Goal: Information Seeking & Learning: Compare options

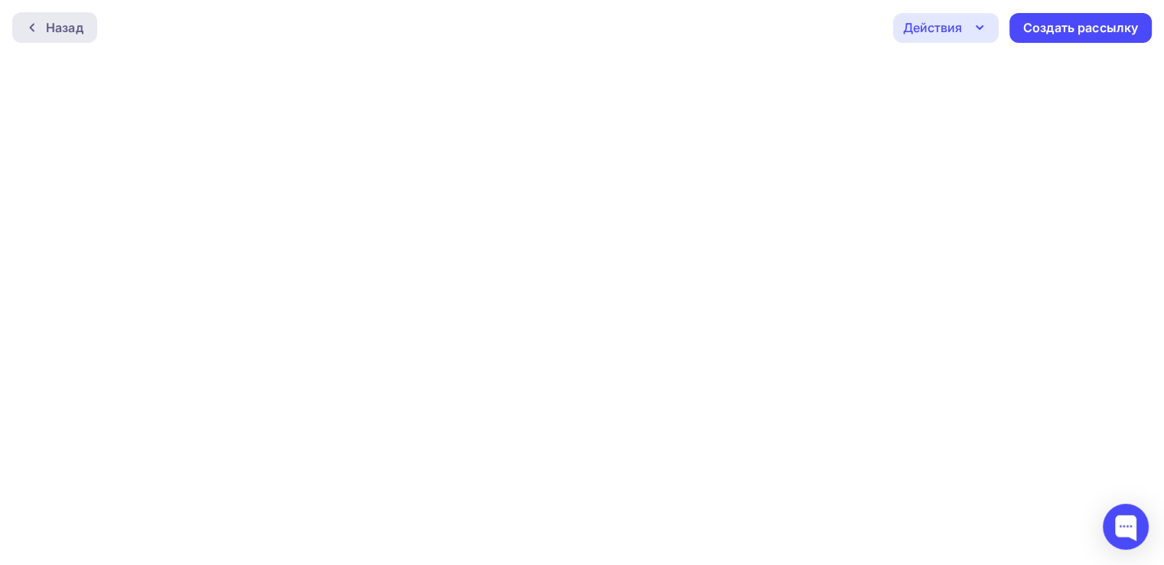
click at [37, 23] on icon at bounding box center [32, 27] width 12 height 12
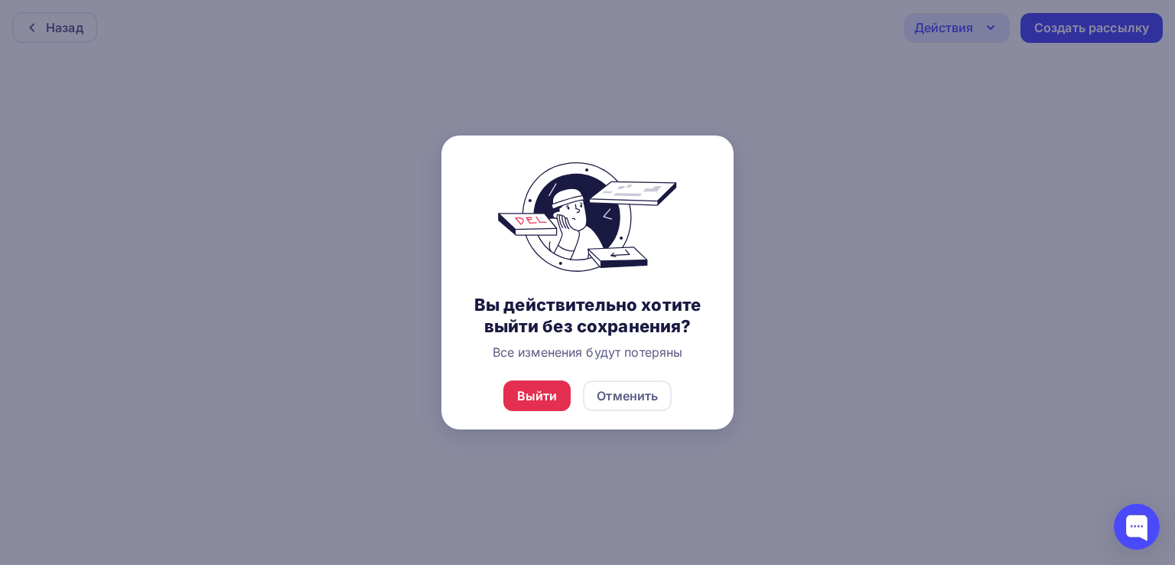
click at [538, 411] on div "Выйти Отменить" at bounding box center [587, 395] width 292 height 67
click at [531, 399] on div "Выйти" at bounding box center [537, 395] width 41 height 18
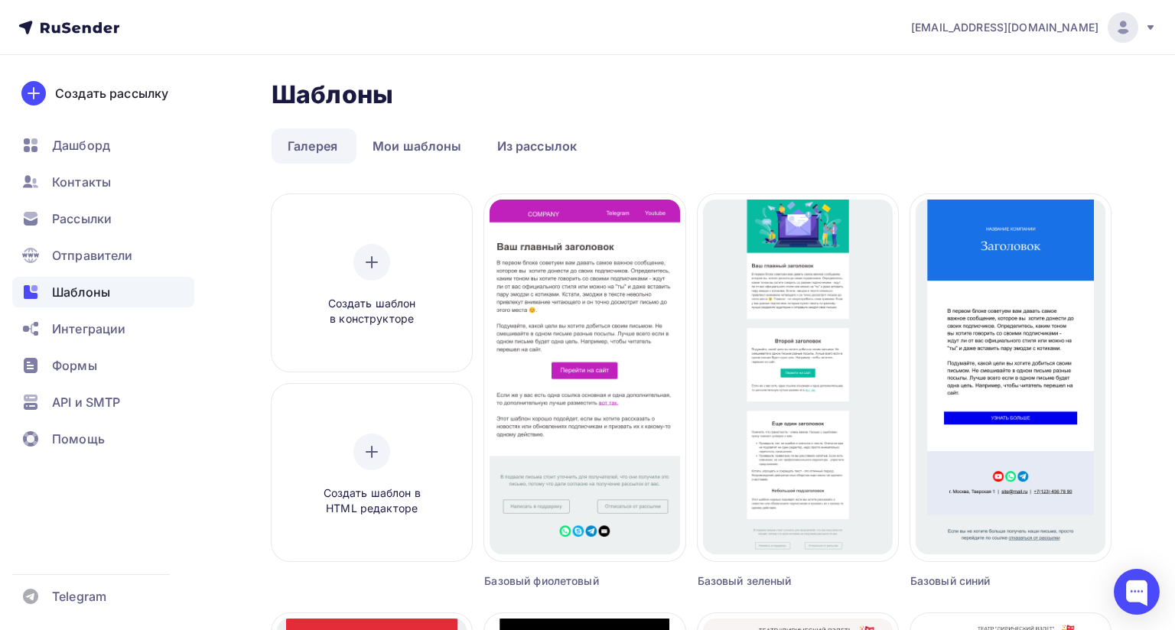
click at [1114, 31] on img at bounding box center [1123, 27] width 18 height 18
click at [951, 101] on span "[DEMOGRAPHIC_DATA]" at bounding box center [997, 98] width 140 height 18
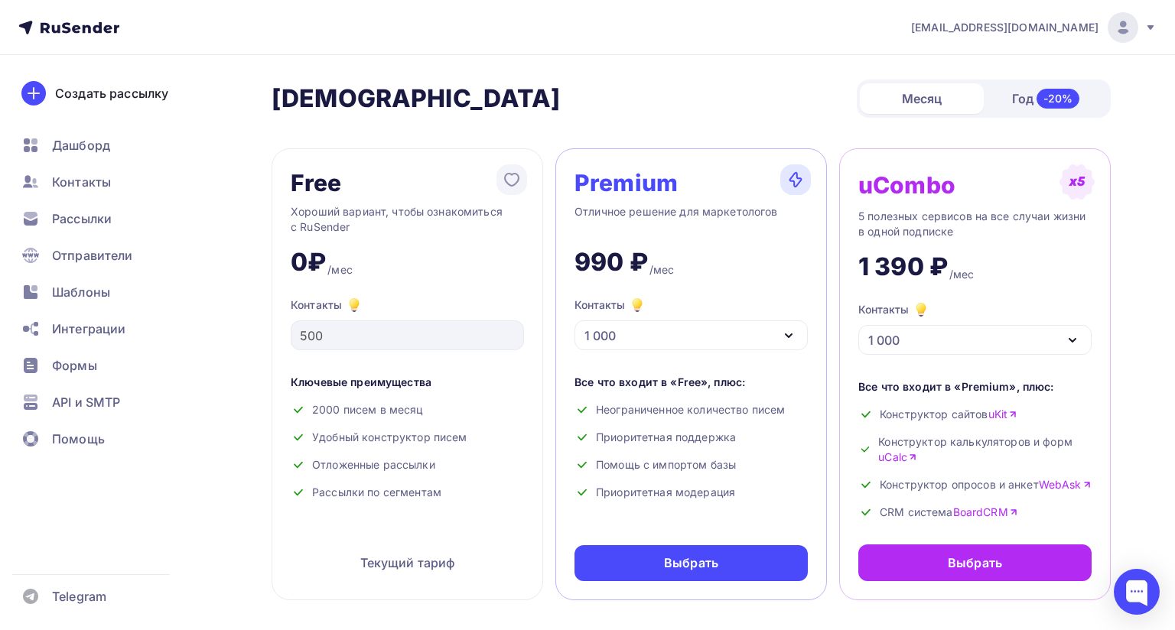
scroll to position [153, 0]
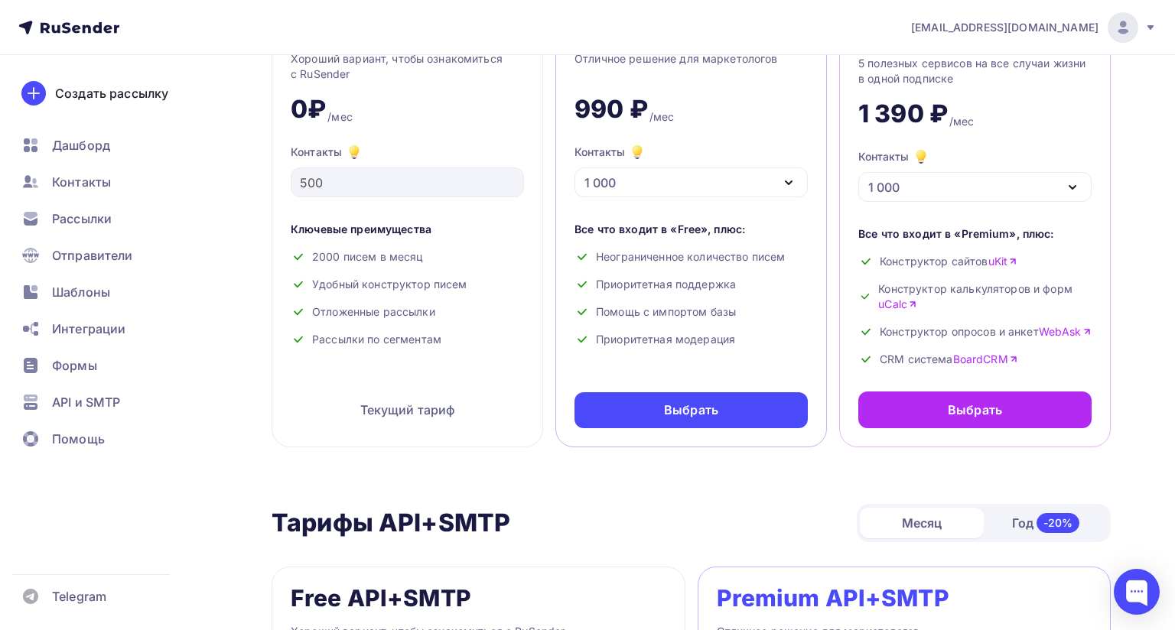
click at [692, 175] on div "1 000" at bounding box center [691, 183] width 233 height 30
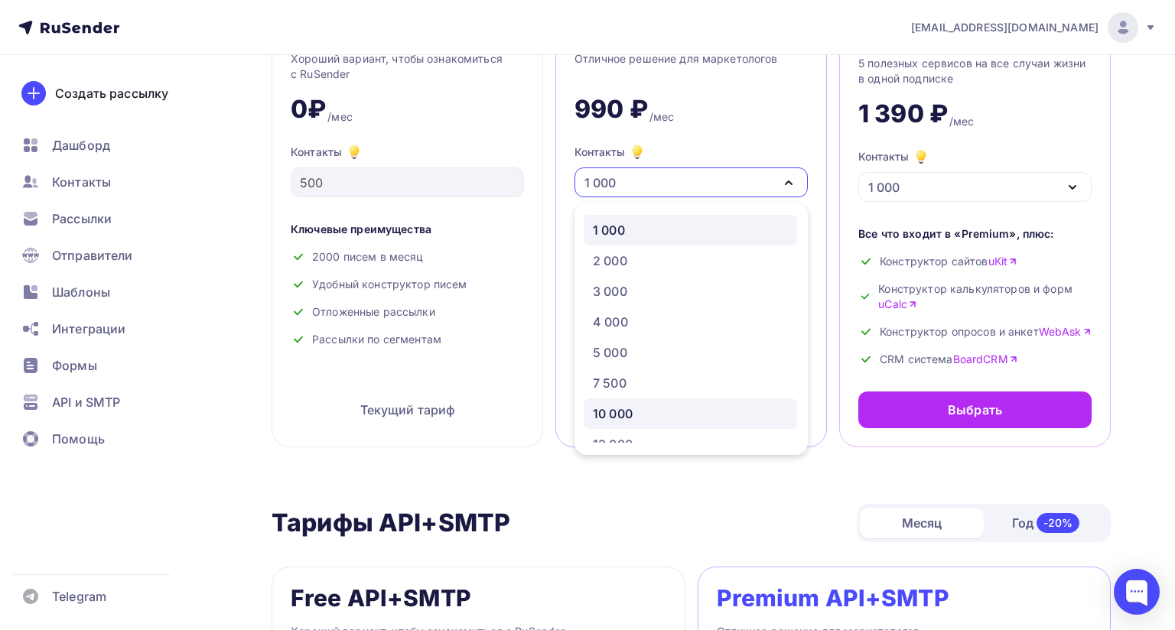
click at [627, 408] on div "10 000" at bounding box center [613, 414] width 40 height 18
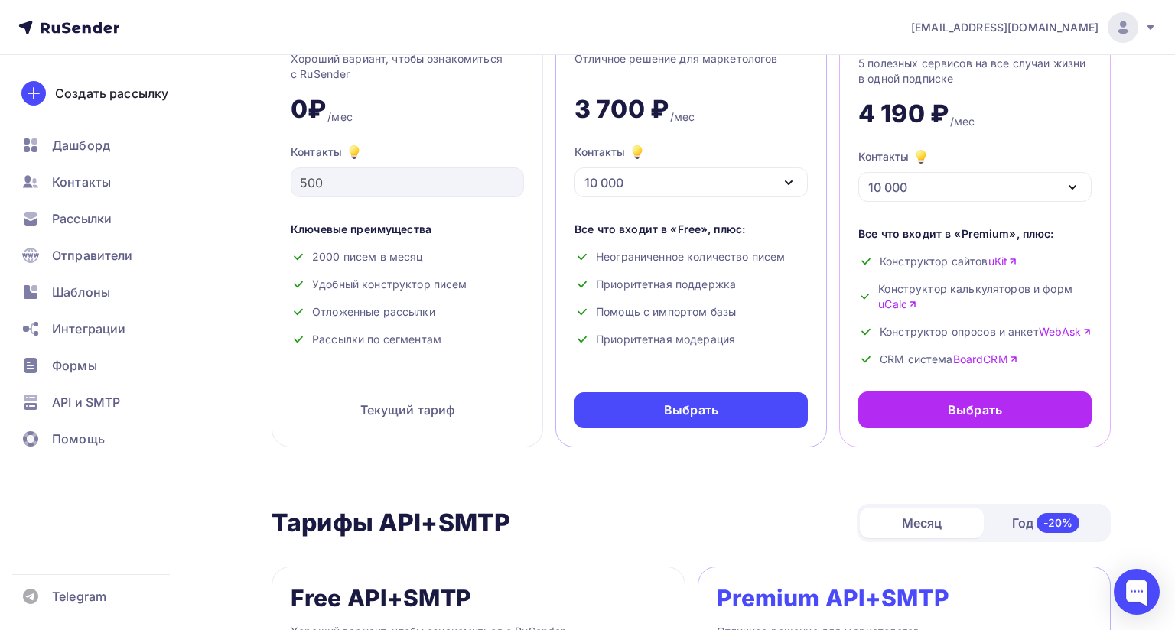
click at [646, 180] on div "10 000" at bounding box center [691, 183] width 233 height 30
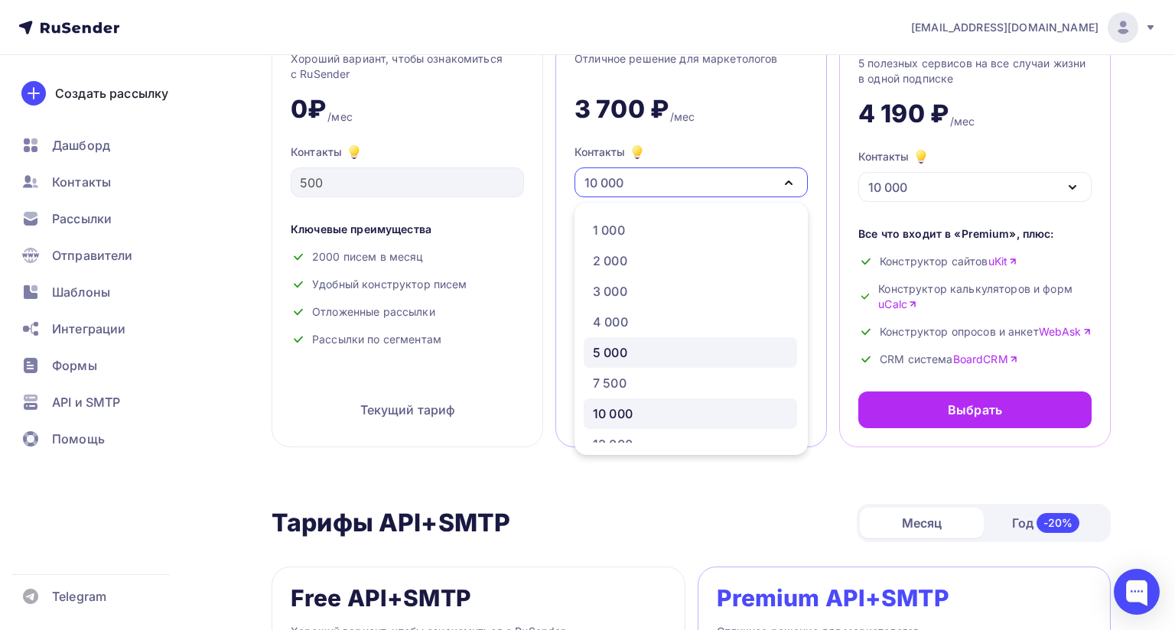
click at [615, 352] on div "5 000" at bounding box center [610, 353] width 34 height 18
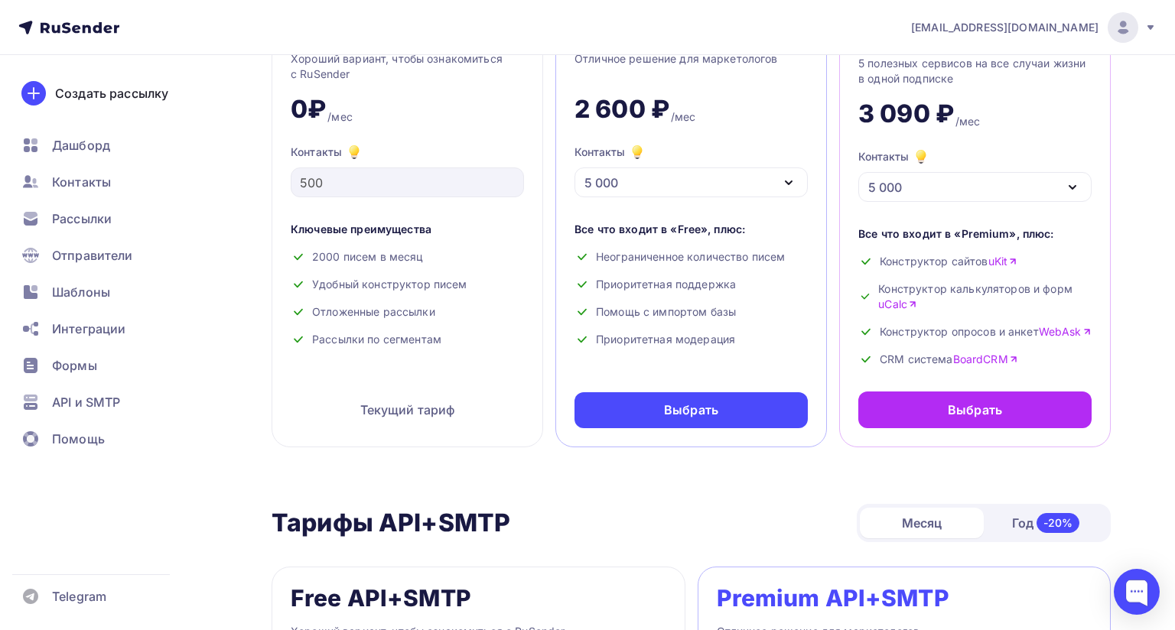
click at [604, 185] on div "5 000" at bounding box center [601, 183] width 34 height 18
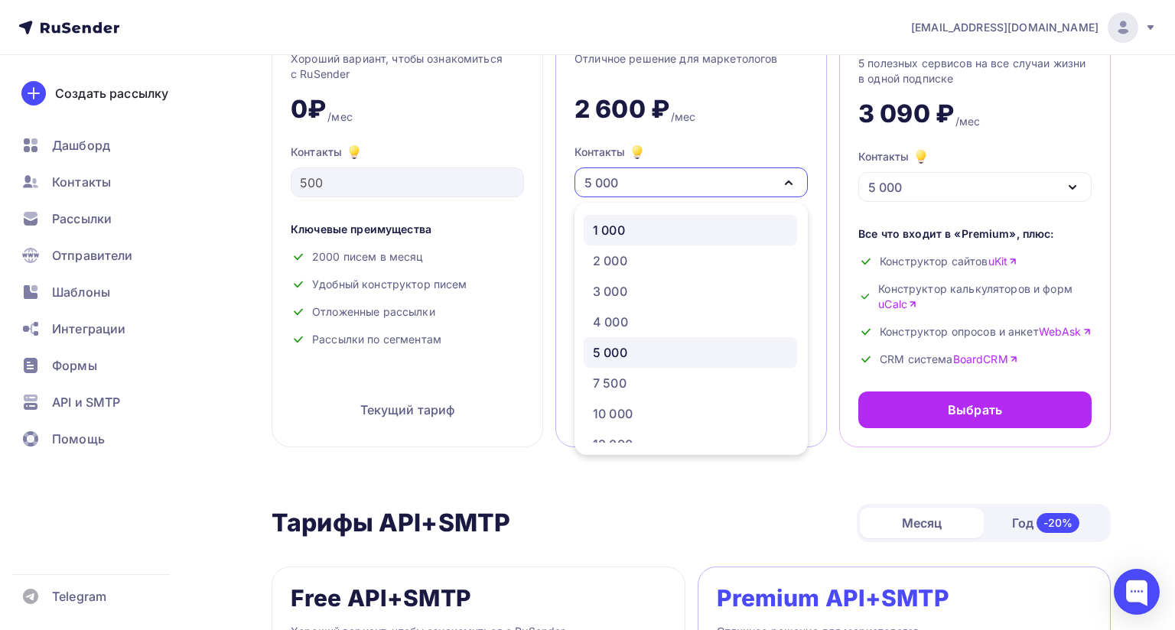
click at [604, 236] on div "1 000" at bounding box center [609, 230] width 32 height 18
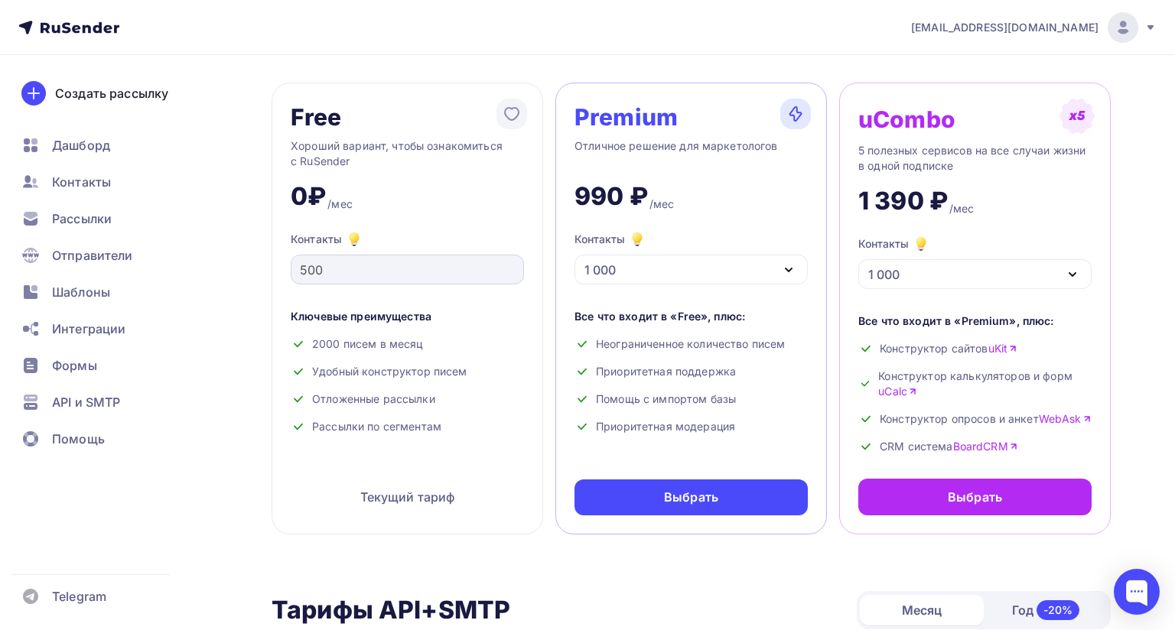
scroll to position [0, 0]
